Goal: Task Accomplishment & Management: Manage account settings

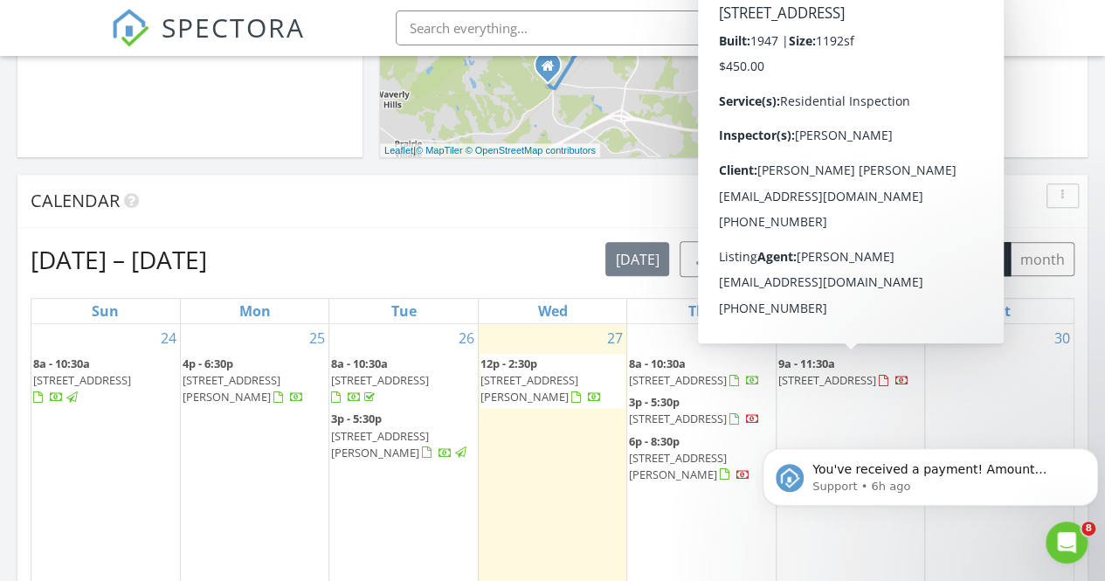
click at [876, 372] on span "4613 N Rutland Ave, Louisville 40215" at bounding box center [827, 380] width 98 height 16
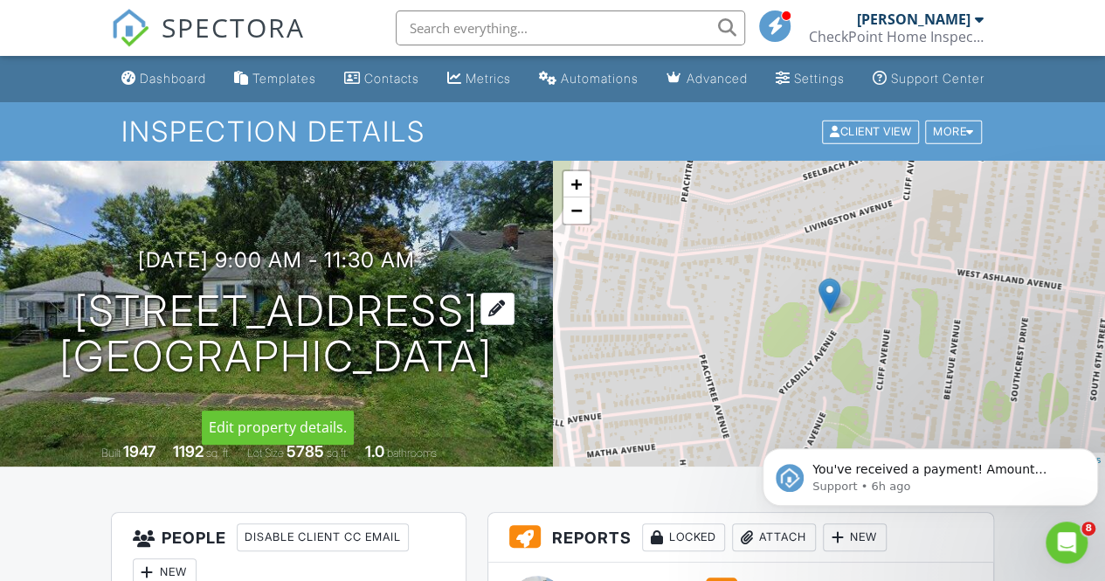
click at [500, 325] on div at bounding box center [497, 309] width 34 height 32
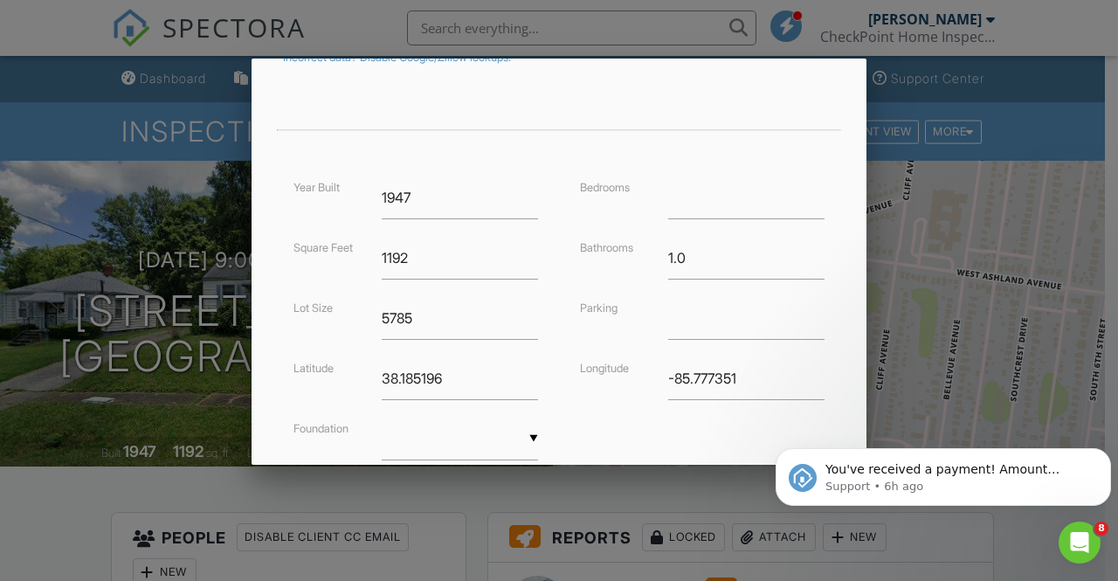
scroll to position [463, 0]
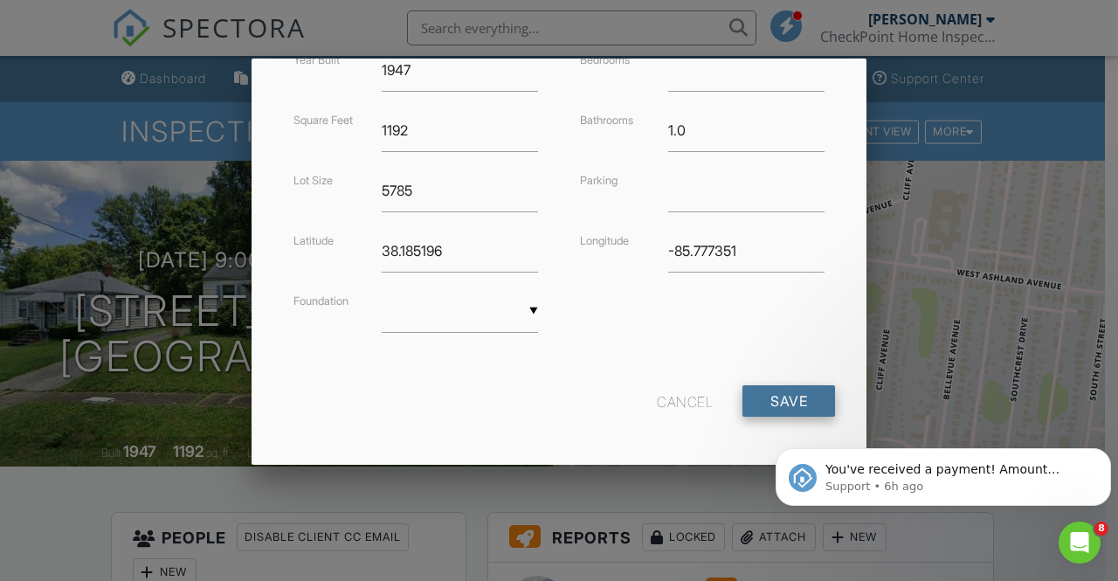
click at [759, 399] on input "Save" at bounding box center [789, 400] width 93 height 31
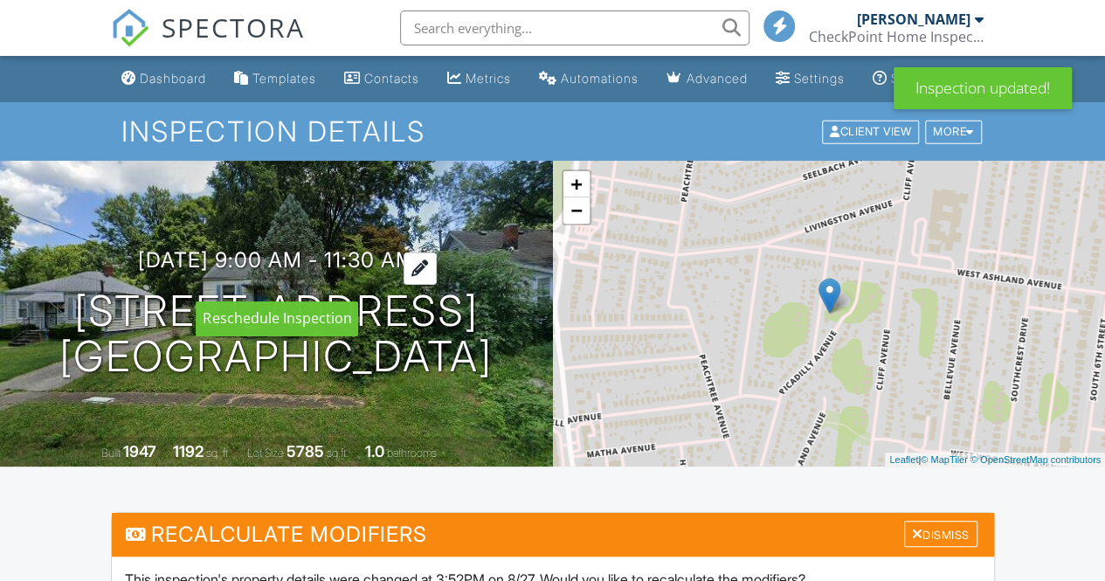
click at [437, 285] on div at bounding box center [420, 268] width 33 height 32
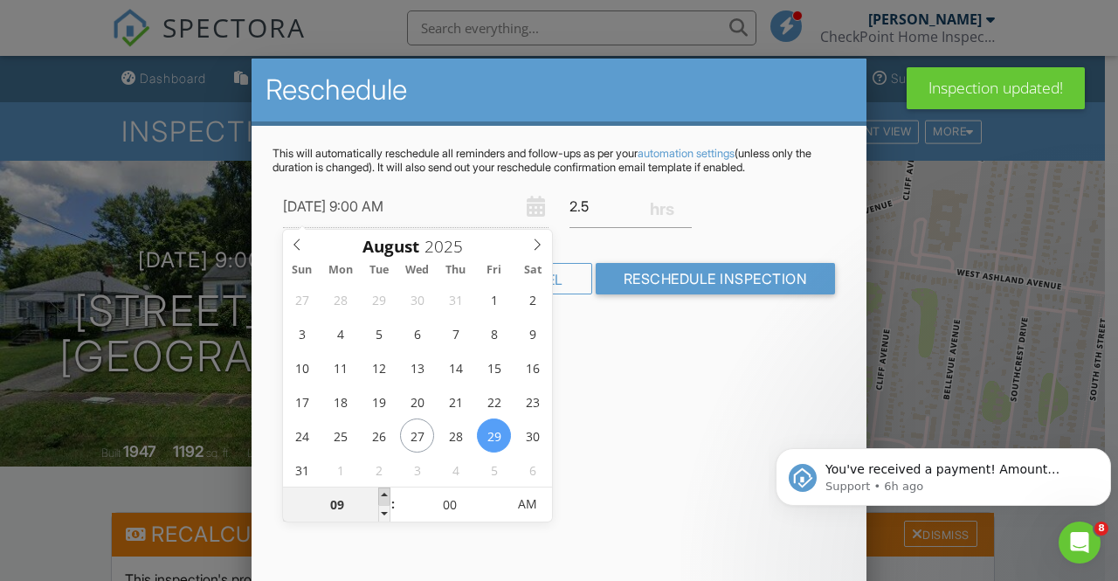
type input "[DATE] 10:00 AM"
type input "10"
click at [384, 492] on span at bounding box center [384, 495] width 12 height 17
type input "[DATE] 11:00 AM"
type input "11"
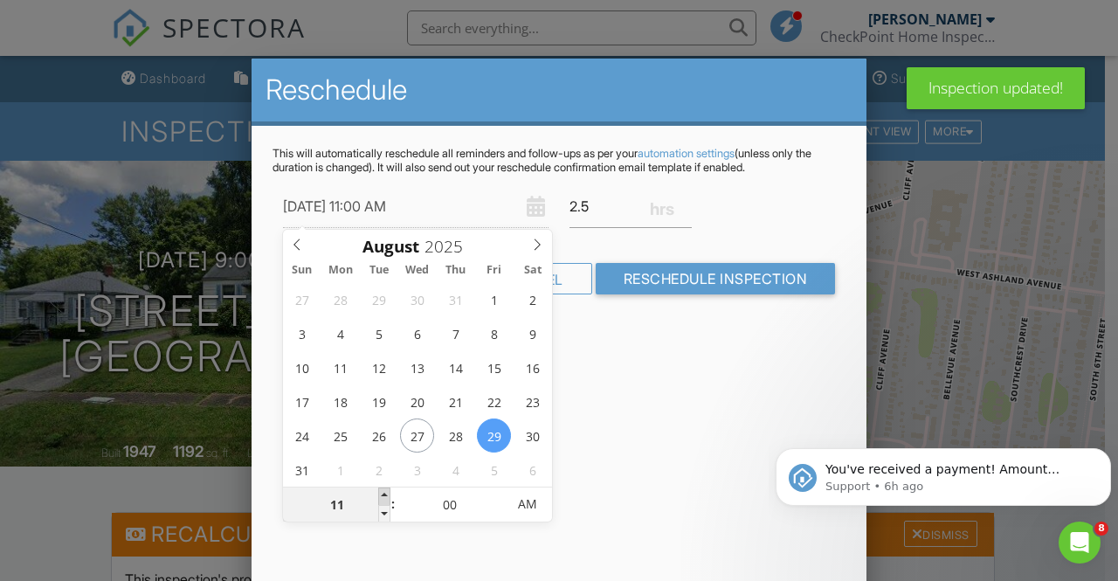
click at [384, 492] on span at bounding box center [384, 495] width 12 height 17
type input "[DATE] 12:00 PM"
type input "12"
click at [384, 492] on span at bounding box center [384, 495] width 12 height 17
type input "[DATE] 1:00 PM"
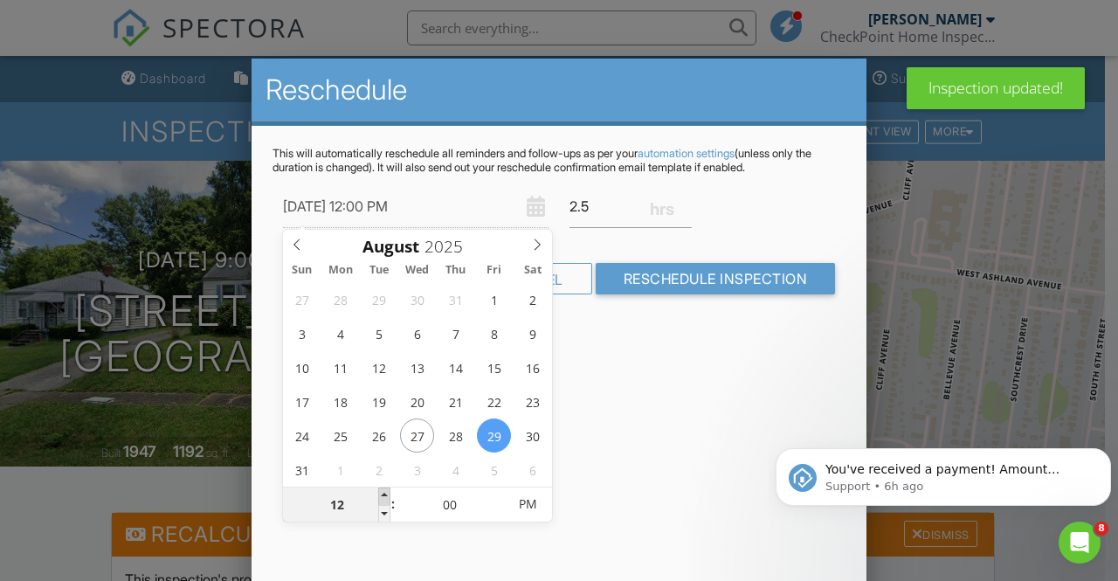
type input "01"
click at [384, 492] on span at bounding box center [384, 495] width 12 height 17
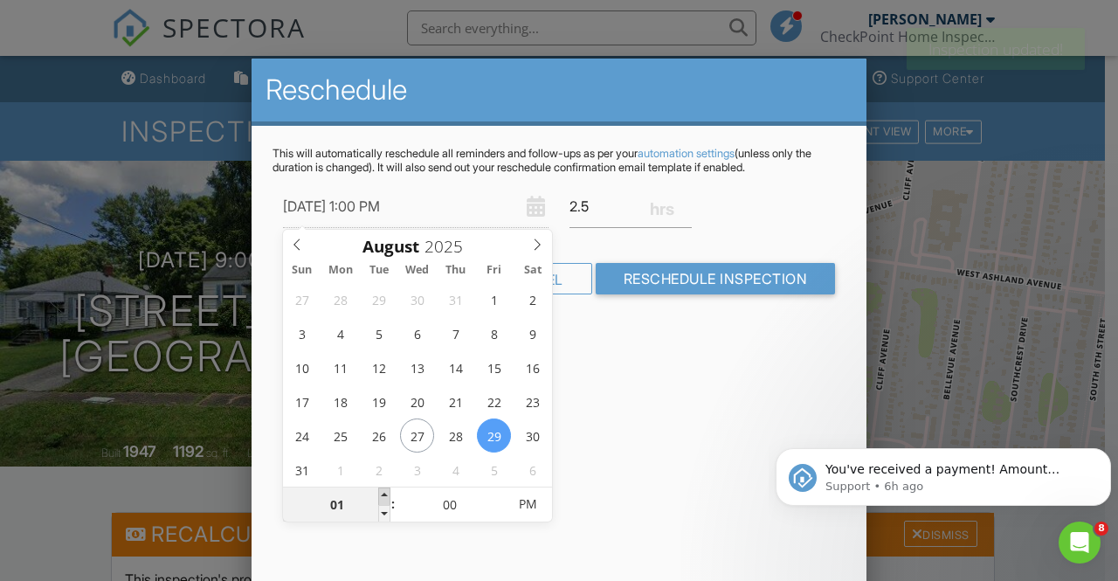
type input "[DATE] 2:00 PM"
type input "02"
click at [384, 492] on span at bounding box center [384, 495] width 12 height 17
type input "[DATE] 3:00 PM"
type input "03"
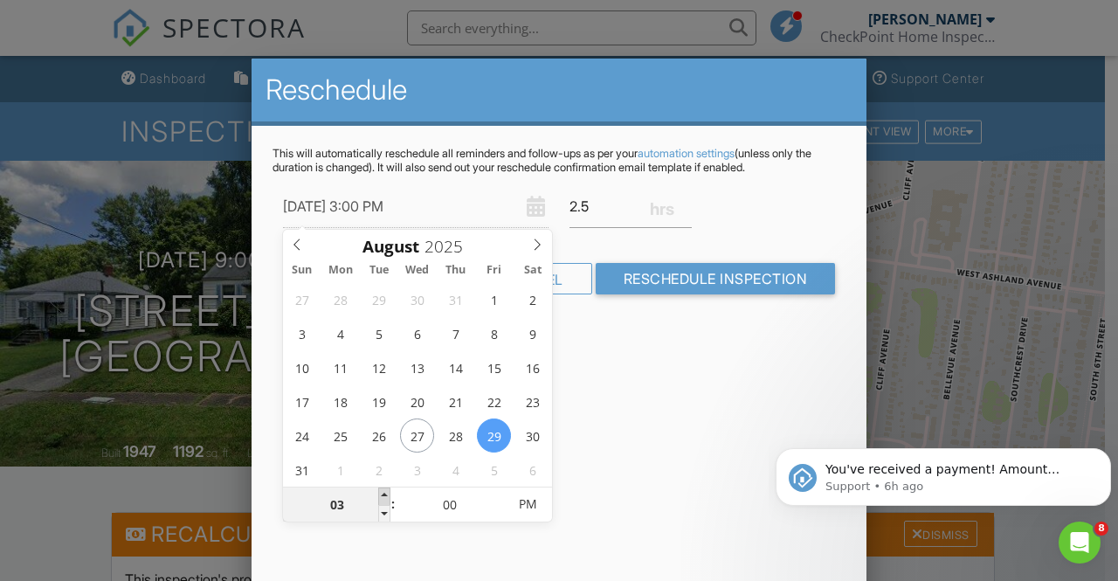
click at [384, 492] on span at bounding box center [384, 495] width 12 height 17
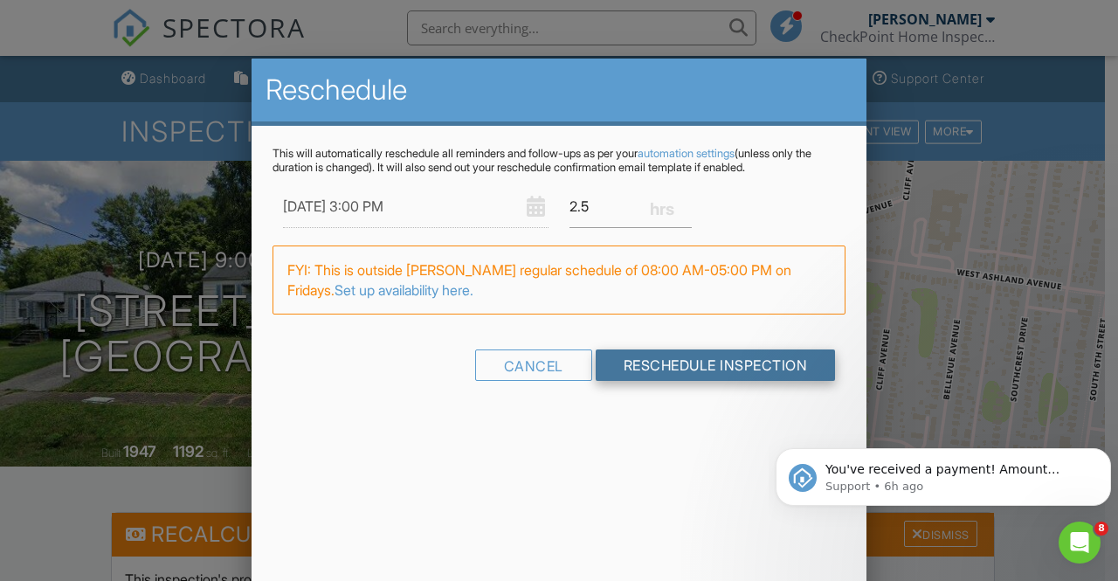
click at [713, 365] on input "Reschedule Inspection" at bounding box center [716, 364] width 240 height 31
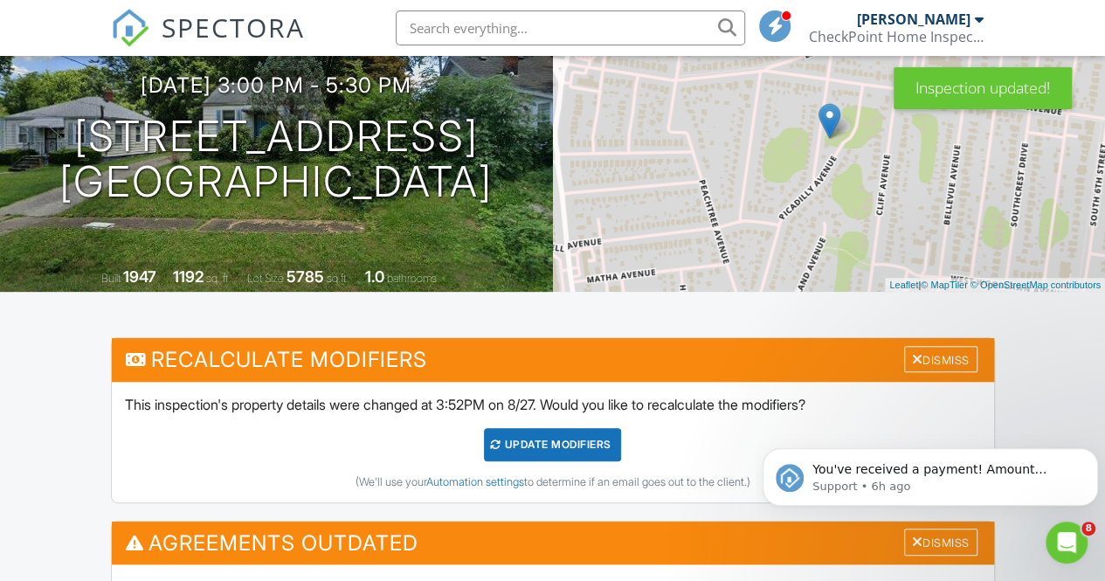
click at [564, 455] on div "UPDATE Modifiers" at bounding box center [552, 444] width 137 height 33
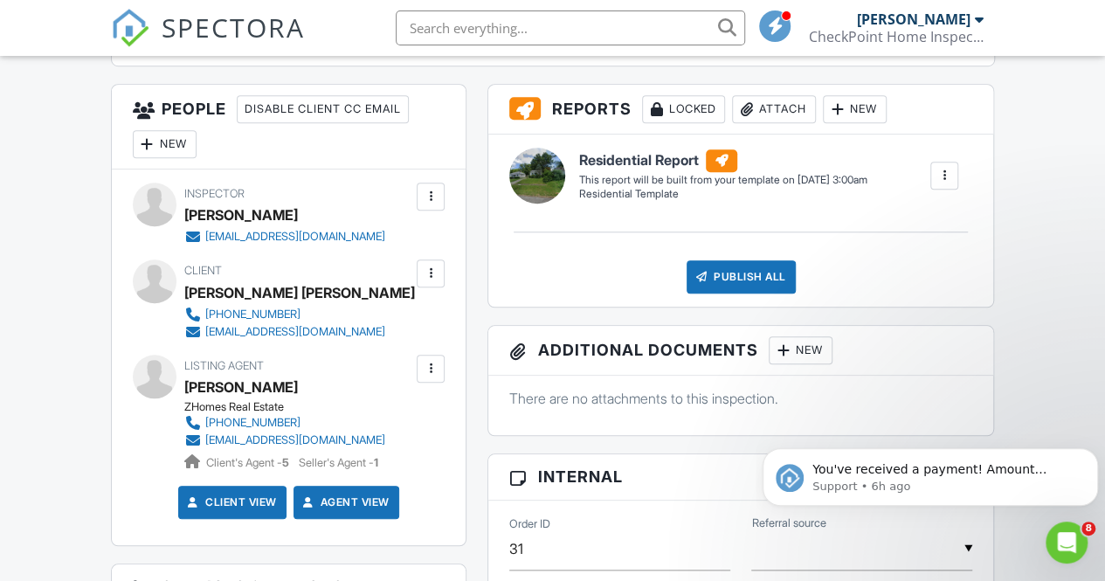
scroll to position [699, 0]
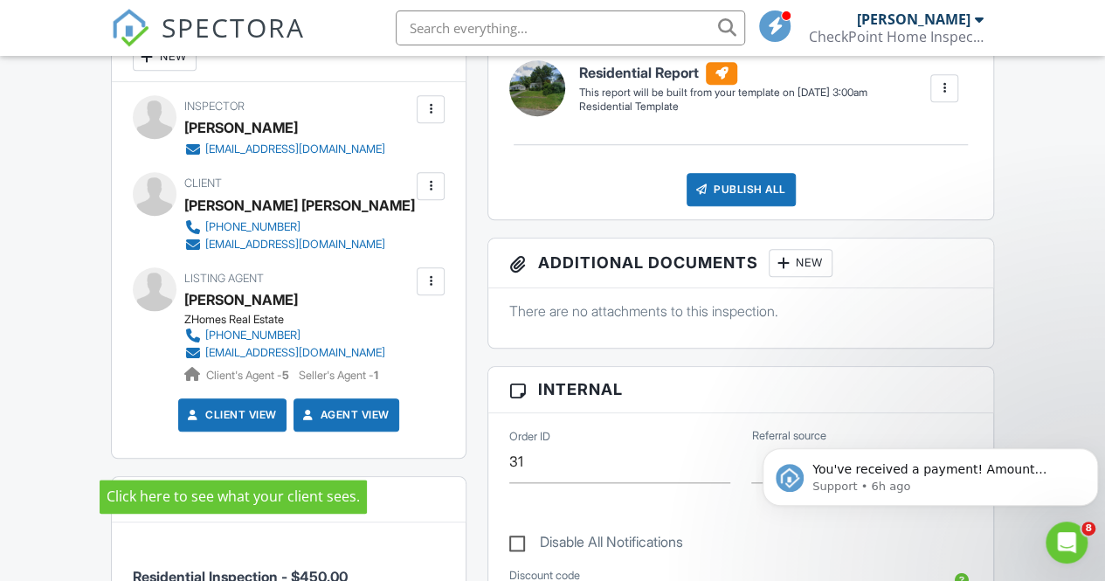
click at [210, 424] on link "Client View" at bounding box center [230, 414] width 93 height 17
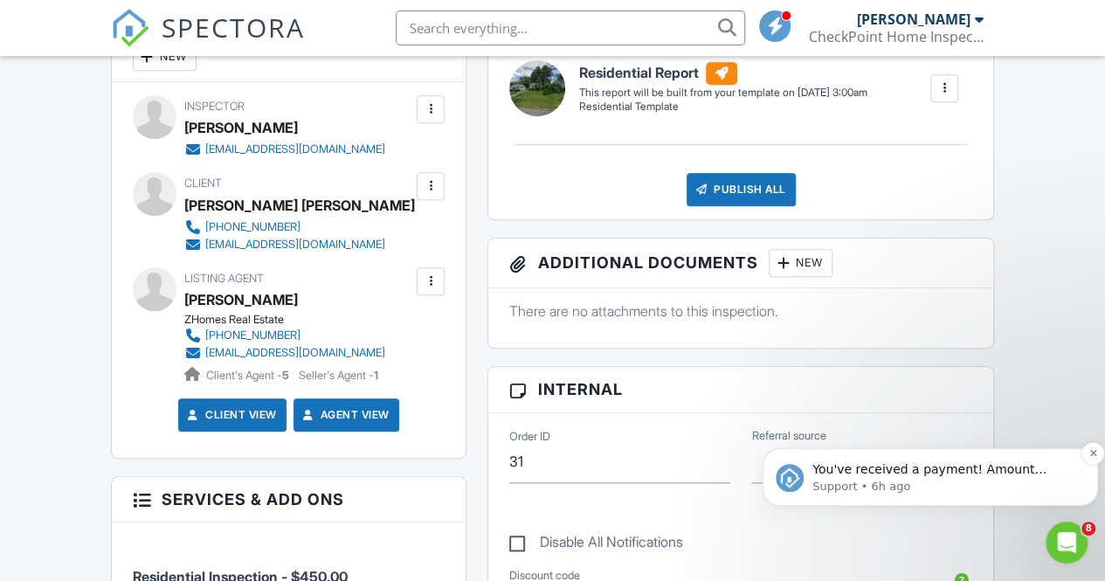
click at [965, 473] on p "You've received a payment! Amount $450.00 Fee $0.00 Net $450.00 Transaction # p…" at bounding box center [944, 469] width 264 height 17
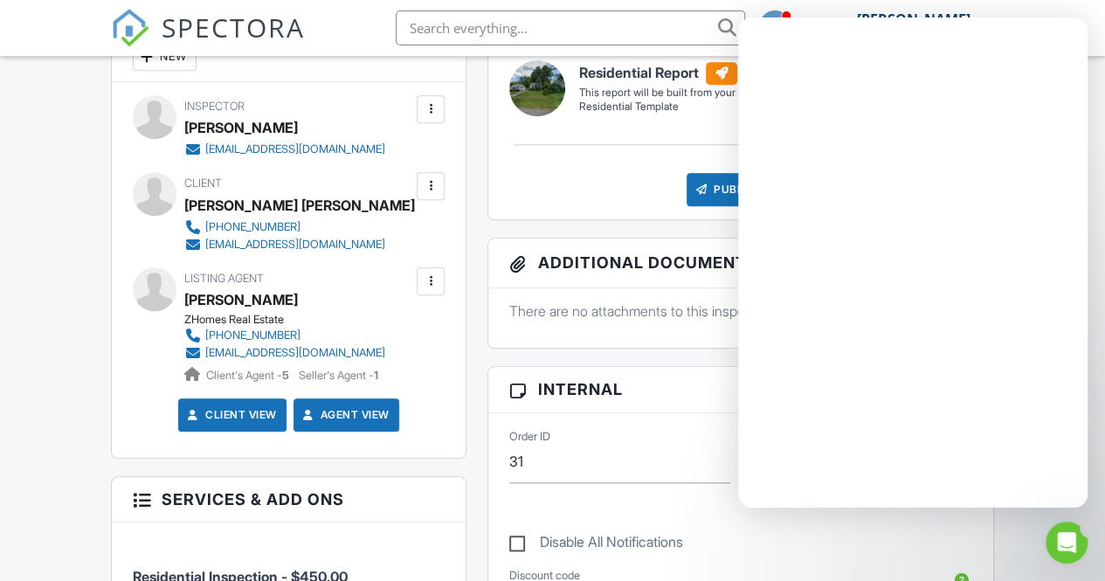
scroll to position [0, 0]
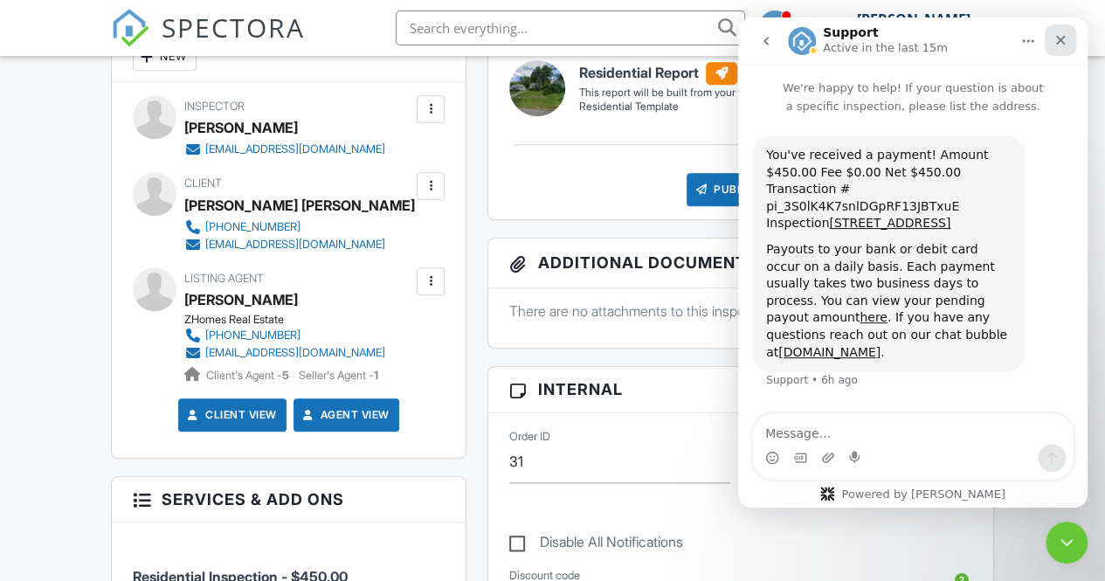
click at [1063, 42] on icon "Close" at bounding box center [1061, 41] width 10 height 10
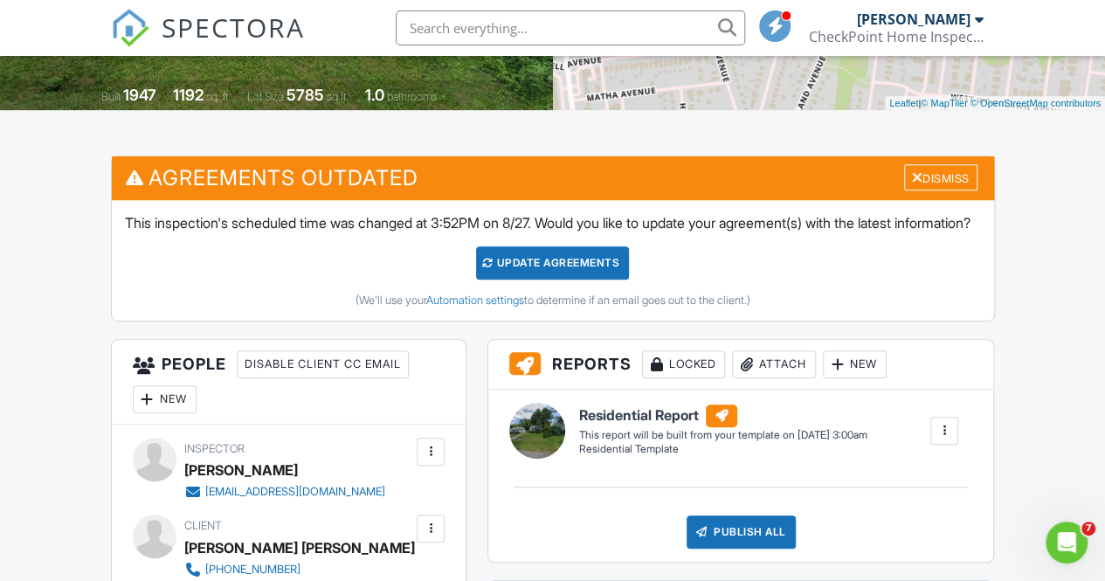
scroll to position [524, 0]
